Goal: Find specific page/section: Find specific page/section

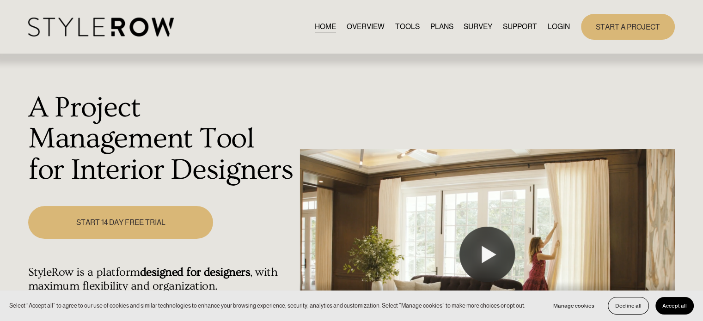
click at [561, 22] on link "LOGIN" at bounding box center [559, 26] width 22 height 12
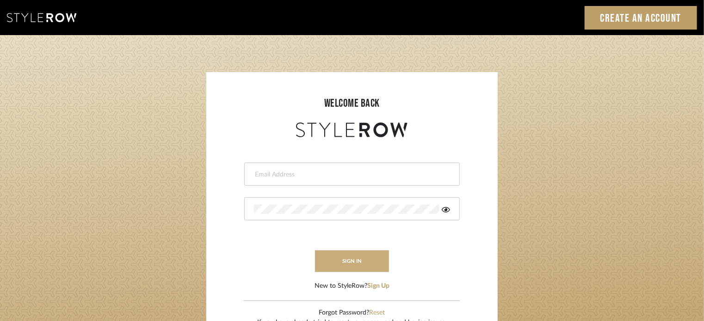
type input "[EMAIL_ADDRESS][PERSON_NAME][DOMAIN_NAME]"
click at [363, 260] on button "sign in" at bounding box center [352, 262] width 74 height 22
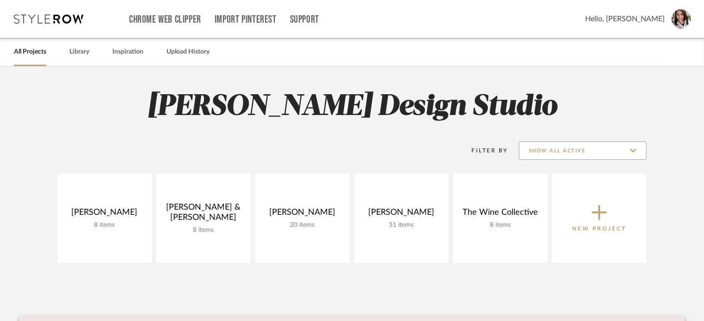
click at [632, 151] on input "Show All Active" at bounding box center [583, 151] width 128 height 18
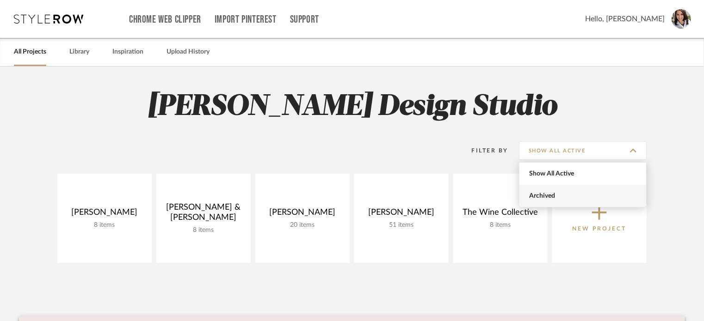
click at [565, 198] on span "Archived" at bounding box center [584, 196] width 110 height 8
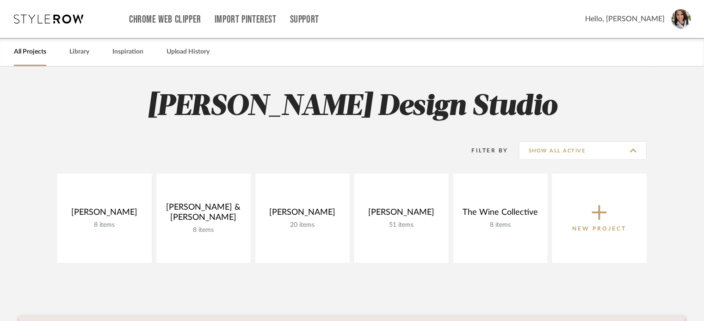
type input "Archived"
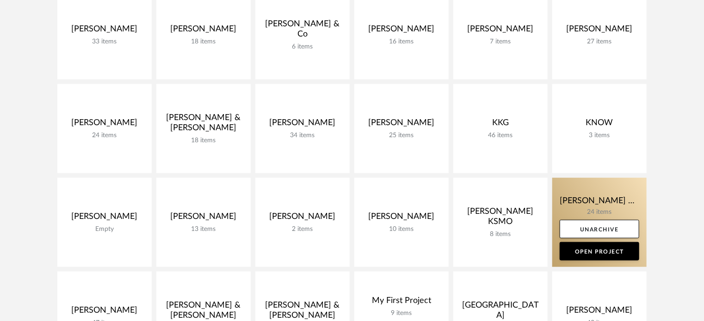
scroll to position [370, 0]
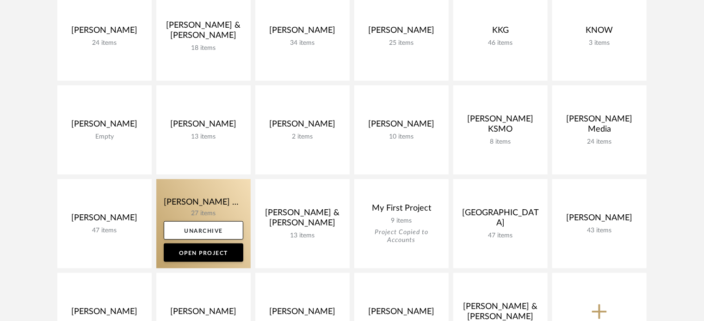
click at [203, 191] on link at bounding box center [203, 223] width 94 height 89
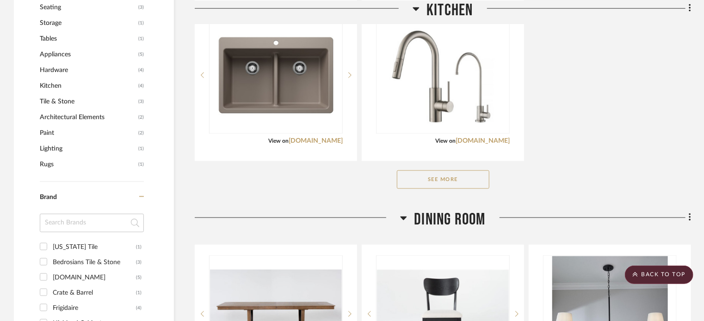
scroll to position [647, 0]
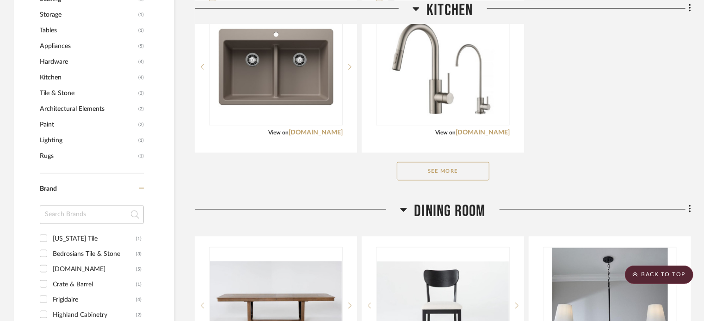
click at [432, 162] on button "See More" at bounding box center [443, 171] width 92 height 18
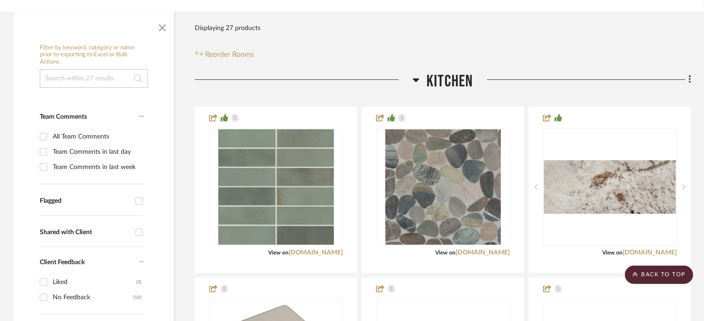
scroll to position [0, 0]
